Goal: Transaction & Acquisition: Purchase product/service

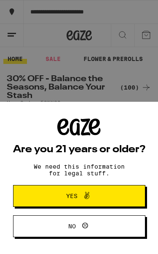
click at [124, 194] on button "Yes" at bounding box center [79, 196] width 132 height 22
